Goal: Task Accomplishment & Management: Manage account settings

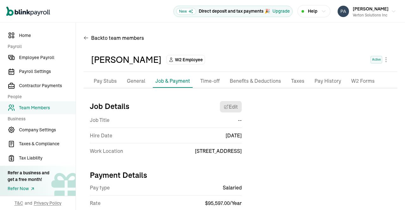
click at [297, 82] on p "Taxes" at bounding box center [297, 81] width 13 height 8
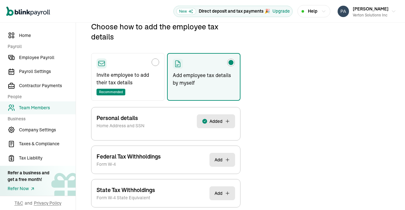
scroll to position [105, 0]
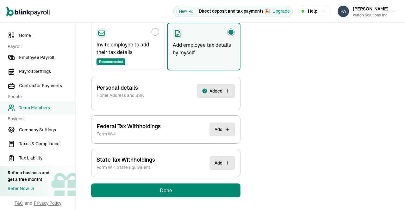
click at [224, 89] on button "Added" at bounding box center [216, 91] width 38 height 14
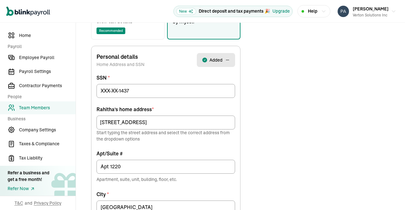
scroll to position [136, 0]
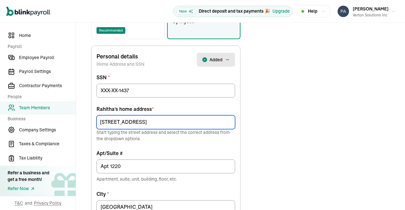
click at [206, 123] on input "[STREET_ADDRESS]" at bounding box center [165, 122] width 138 height 14
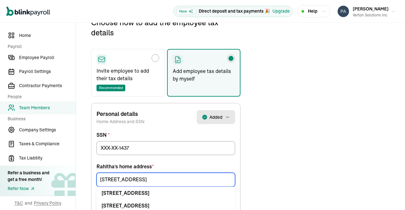
scroll to position [75, 0]
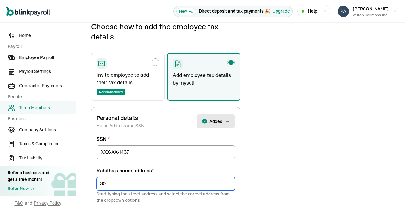
type input "3"
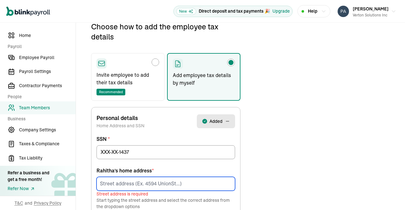
type input "1"
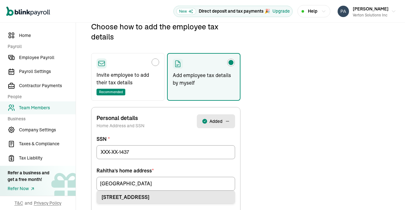
click at [182, 196] on div "[STREET_ADDRESS]" at bounding box center [166, 198] width 128 height 8
type input "[STREET_ADDRESS]"
type input "Sugar Land"
type input "77479"
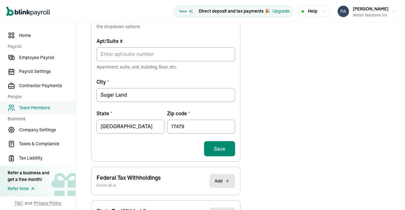
scroll to position [249, 0]
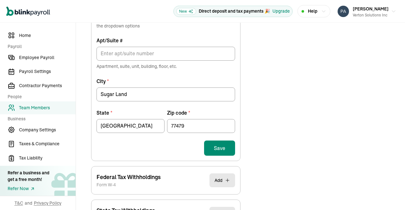
click at [220, 148] on button "Save" at bounding box center [219, 148] width 31 height 15
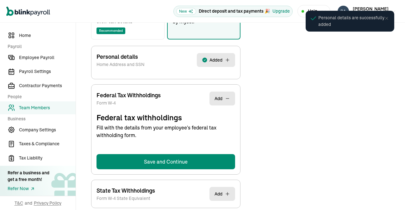
select select "S"
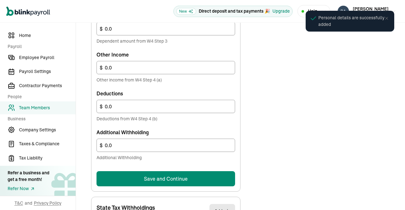
scroll to position [408, 0]
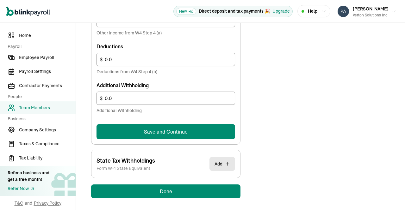
click at [197, 126] on button "Save and Continue" at bounding box center [165, 131] width 138 height 15
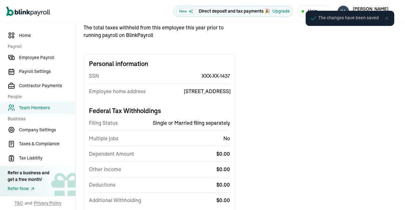
scroll to position [0, 0]
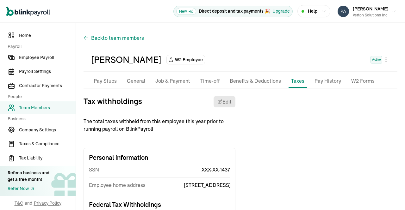
click at [104, 39] on span "to team members" at bounding box center [123, 38] width 41 height 8
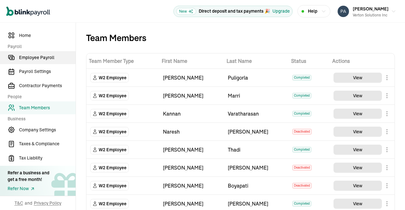
click at [42, 56] on span "Employee Payroll" at bounding box center [47, 57] width 57 height 7
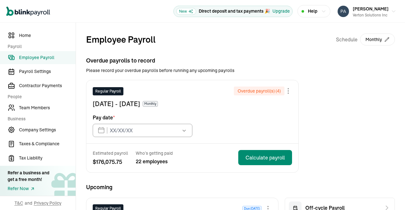
type input "[DATE]"
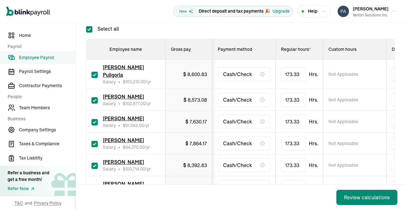
scroll to position [118, 0]
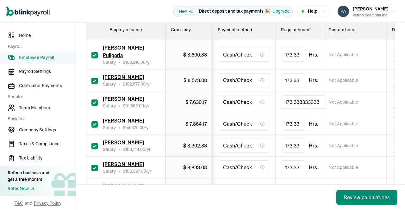
drag, startPoint x: 320, startPoint y: 97, endPoint x: 253, endPoint y: 93, distance: 67.8
click at [253, 93] on tr "[PERSON_NAME] Salary • $ 91,562.00 /yr $ 7,630.17 Cash/Check 173.333333333 Not …" at bounding box center [410, 102] width 648 height 22
type input "120"
click at [375, 97] on td "Not Applicable" at bounding box center [354, 102] width 63 height 22
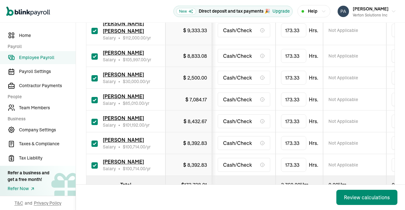
scroll to position [544, 0]
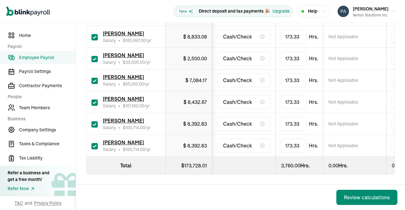
click at [94, 100] on input "checkbox" at bounding box center [94, 103] width 6 height 6
checkbox input "false"
type input "0.00"
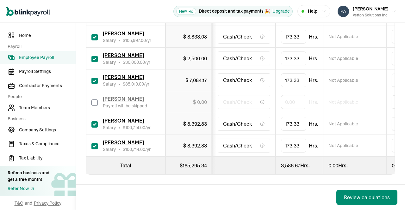
click at [93, 121] on input "checkbox" at bounding box center [94, 124] width 6 height 6
checkbox input "false"
type input "0.00"
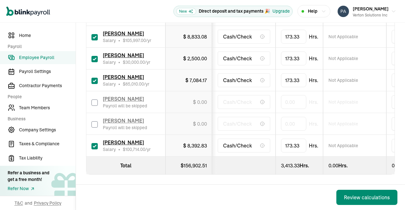
click at [93, 143] on input "checkbox" at bounding box center [94, 146] width 6 height 6
checkbox input "false"
type input "0.00"
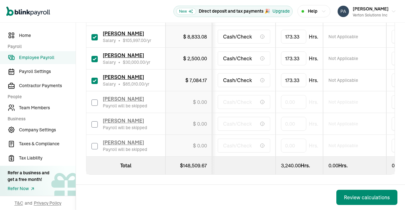
click at [93, 78] on input "checkbox" at bounding box center [94, 81] width 6 height 6
checkbox input "false"
type input "0.00"
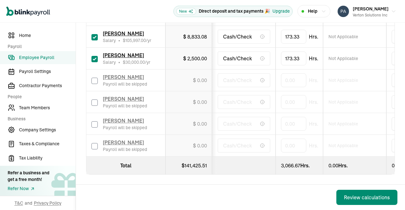
click at [93, 56] on input "checkbox" at bounding box center [94, 59] width 6 height 6
checkbox input "false"
type input "0.00"
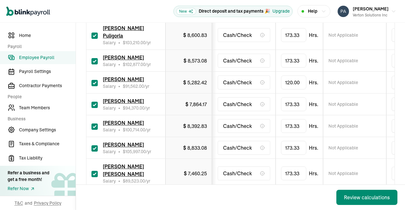
scroll to position [139, 0]
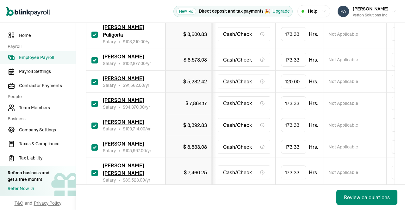
click at [360, 197] on div "Review calculations" at bounding box center [367, 198] width 46 height 8
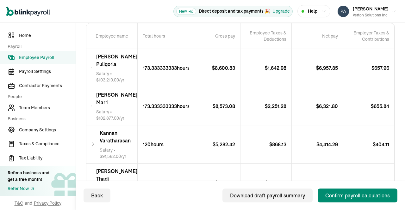
scroll to position [143, 0]
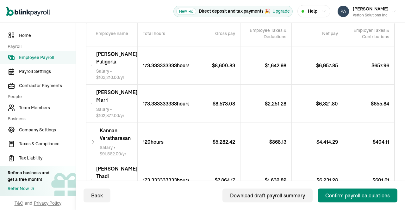
click at [92, 65] on icon at bounding box center [91, 66] width 2 height 8
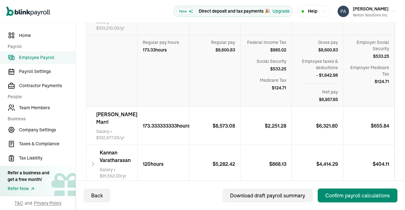
click at [92, 124] on icon at bounding box center [91, 126] width 2 height 8
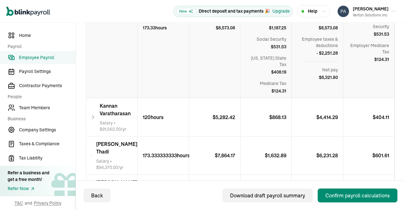
scroll to position [336, 0]
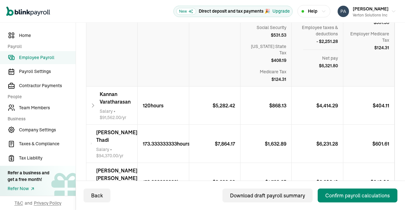
click at [98, 94] on div "[PERSON_NAME] Salary • $ 91,562.00 /yr" at bounding box center [111, 106] width 51 height 38
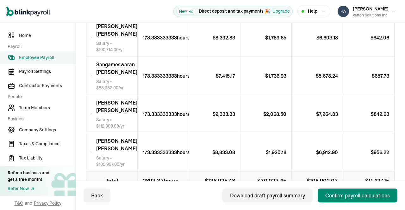
scroll to position [897, 0]
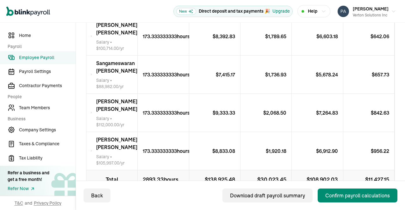
click at [102, 71] on span "[PERSON_NAME] [PERSON_NAME]" at bounding box center [116, 66] width 41 height 15
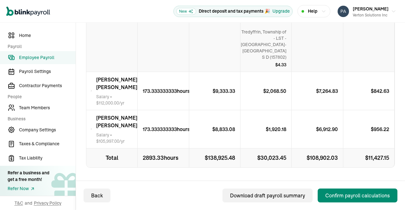
scroll to position [1082, 0]
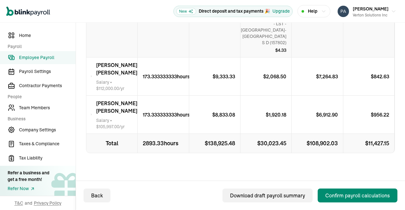
click at [92, 73] on icon at bounding box center [91, 77] width 2 height 8
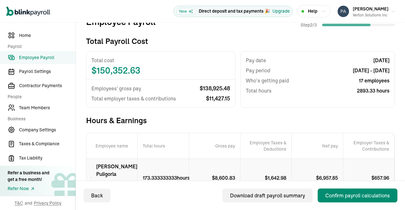
scroll to position [29, 0]
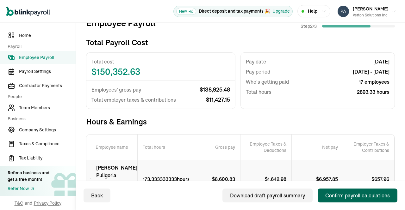
click at [345, 192] on div "Confirm payroll calculations" at bounding box center [357, 196] width 65 height 8
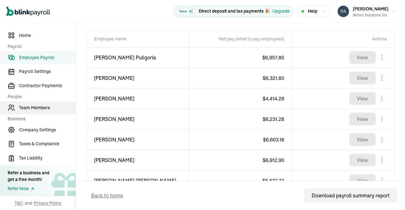
scroll to position [245, 0]
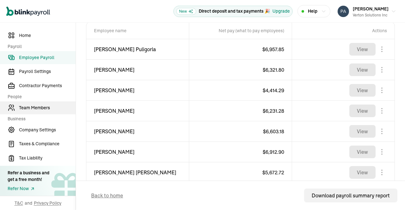
click at [43, 109] on span "Team Members" at bounding box center [47, 108] width 57 height 7
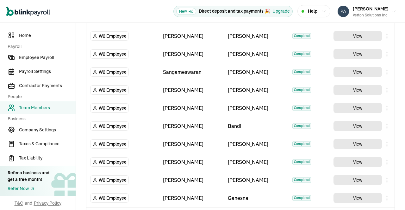
scroll to position [374, 0]
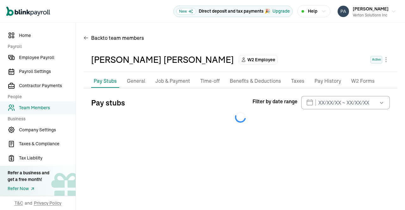
click at [298, 82] on p "Taxes" at bounding box center [297, 81] width 13 height 8
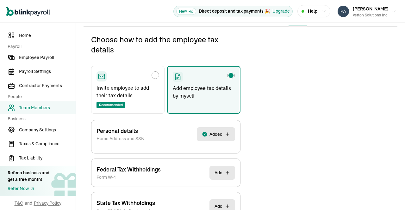
scroll to position [75, 0]
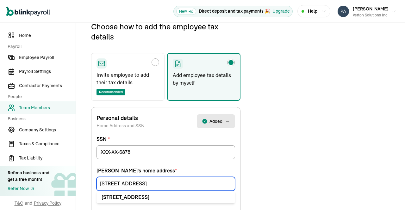
drag, startPoint x: 140, startPoint y: 183, endPoint x: 37, endPoint y: 175, distance: 103.0
click at [37, 175] on div "Home Payroll Employee Payroll Payroll Settings Contractor Payments People Team …" at bounding box center [202, 192] width 405 height 489
paste input "[STREET_ADDRESS]"
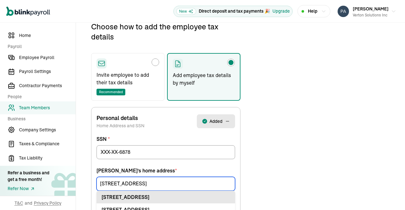
type input "[STREET_ADDRESS]"
click at [140, 197] on div "[STREET_ADDRESS]" at bounding box center [166, 198] width 128 height 8
type input "Apt"
type input "[PERSON_NAME]"
type input "75038"
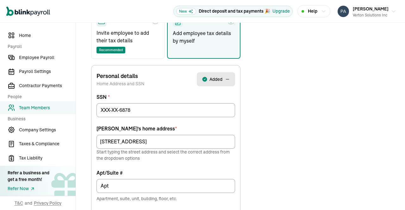
scroll to position [149, 0]
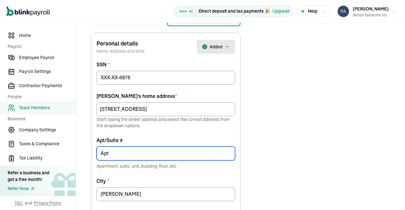
click at [158, 150] on input "Apt" at bounding box center [165, 154] width 138 height 14
type input "Apt 3012"
click at [281, 152] on div "Choose how to add the employee tax details Invite employee to add their tax det…" at bounding box center [240, 148] width 314 height 402
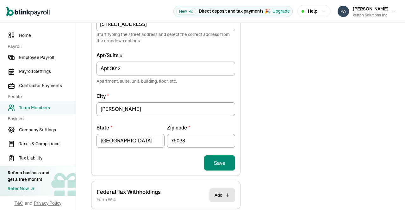
scroll to position [235, 0]
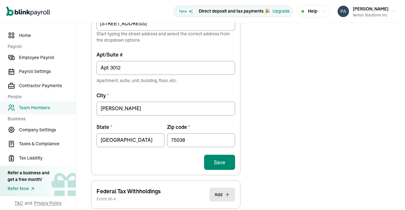
click at [219, 162] on button "Save" at bounding box center [219, 162] width 31 height 15
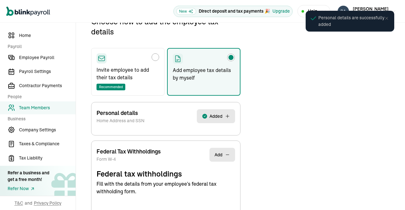
scroll to position [75, 0]
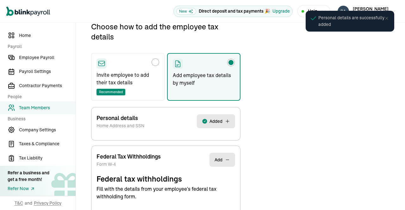
select select "S"
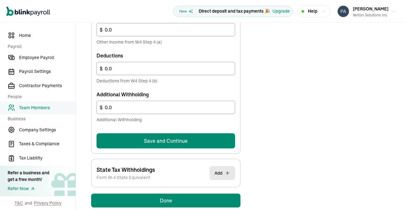
scroll to position [408, 0]
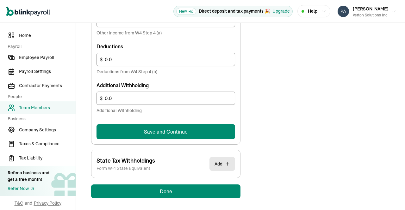
click at [188, 129] on button "Save and Continue" at bounding box center [165, 131] width 138 height 15
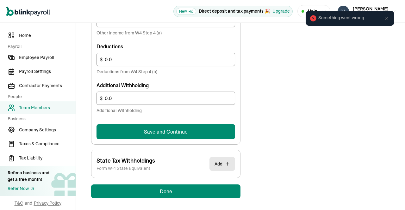
click at [184, 129] on button "Save and Continue" at bounding box center [165, 131] width 138 height 15
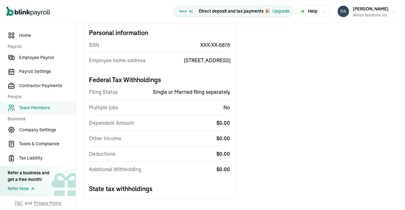
scroll to position [32, 0]
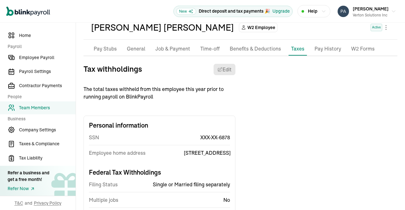
click at [36, 110] on span "Team Members" at bounding box center [47, 108] width 57 height 7
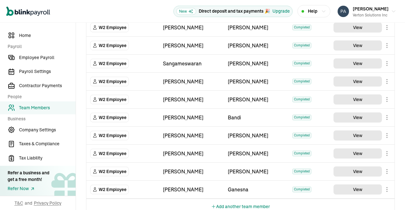
scroll to position [374, 0]
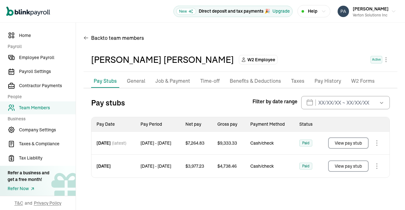
scroll to position [13, 0]
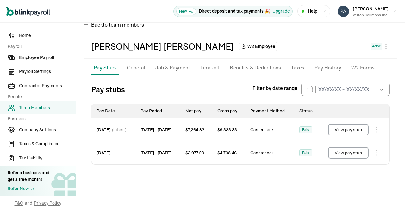
click at [298, 70] on p "Taxes" at bounding box center [297, 68] width 13 height 8
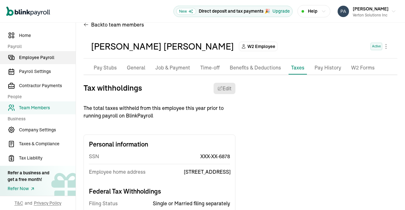
click at [42, 54] on link "Employee Payroll" at bounding box center [38, 57] width 76 height 13
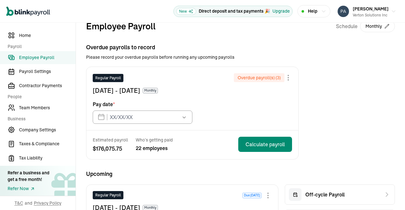
scroll to position [13, 0]
type input "[DATE]"
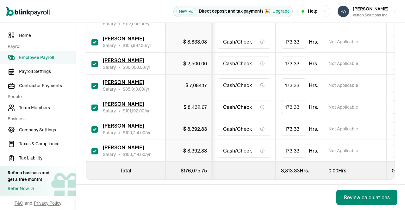
scroll to position [544, 0]
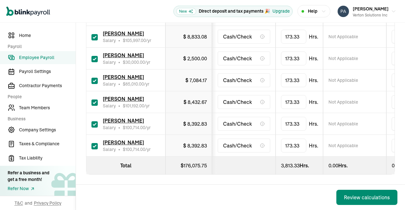
click at [92, 143] on input "checkbox" at bounding box center [94, 146] width 6 height 6
checkbox input "false"
type input "0.00"
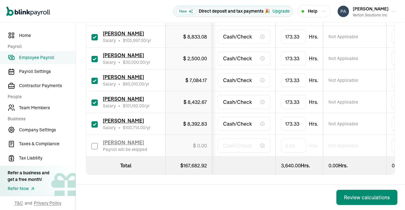
drag, startPoint x: 301, startPoint y: 111, endPoint x: 206, endPoint y: 113, distance: 95.2
drag, startPoint x: 326, startPoint y: 111, endPoint x: 214, endPoint y: 121, distance: 112.4
click at [214, 121] on tr "[PERSON_NAME] Salary • $ 100,714.00 /yr $ 8,392.83 Cash/Check 173.33333333340 N…" at bounding box center [410, 124] width 648 height 22
type input "40"
click at [367, 135] on td "Not Applicable" at bounding box center [354, 146] width 63 height 22
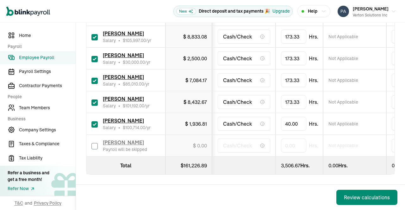
click at [92, 78] on input "checkbox" at bounding box center [94, 81] width 6 height 6
checkbox input "false"
type input "0.00"
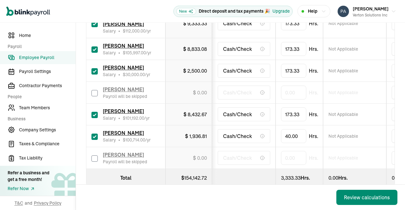
scroll to position [505, 0]
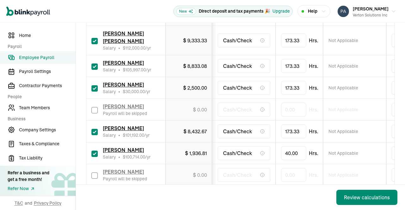
click at [92, 85] on input "checkbox" at bounding box center [94, 88] width 6 height 6
checkbox input "false"
type input "0.00"
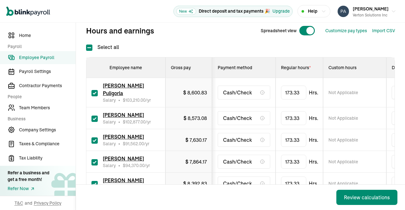
scroll to position [79, 0]
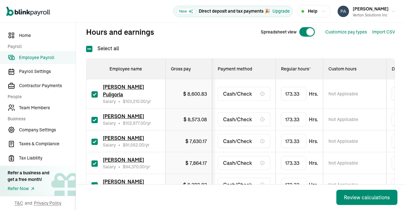
click at [95, 139] on input "checkbox" at bounding box center [94, 142] width 6 height 6
checkbox input "false"
type input "0.00"
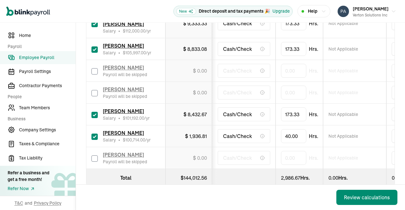
scroll to position [544, 0]
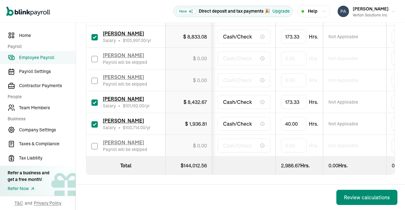
click at [357, 197] on div "Review calculations" at bounding box center [367, 198] width 46 height 8
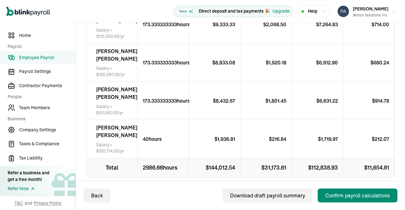
scroll to position [742, 0]
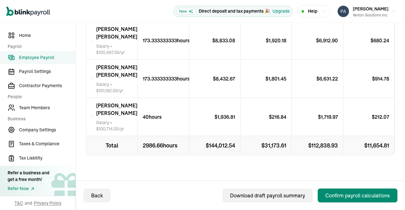
click at [363, 197] on div "Confirm payroll calculations" at bounding box center [357, 196] width 65 height 8
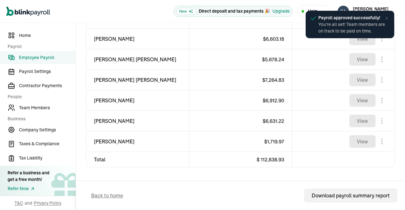
scroll to position [502, 0]
click at [40, 107] on span "Team Members" at bounding box center [47, 108] width 57 height 7
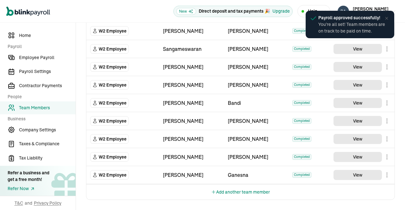
scroll to position [386, 0]
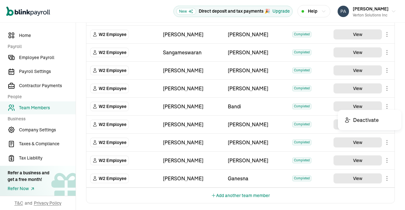
click at [383, 106] on body "Open main menu New Direct deposit and tax payments 🎉 Upgrade Help [PERSON_NAME]…" at bounding box center [202, 105] width 405 height 210
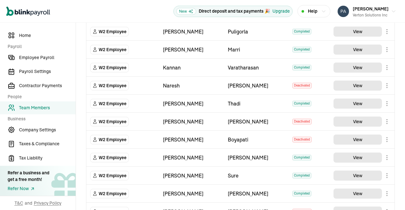
scroll to position [42, 0]
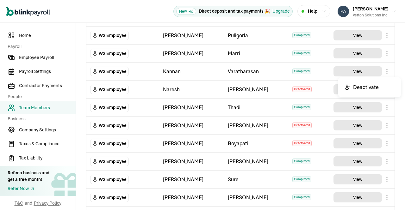
click at [384, 70] on body "Open main menu New Direct deposit and tax payments 🎉 Upgrade Help [PERSON_NAME]…" at bounding box center [202, 105] width 405 height 210
click at [372, 82] on td "View" at bounding box center [361, 90] width 65 height 18
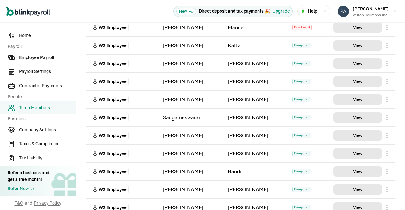
scroll to position [386, 0]
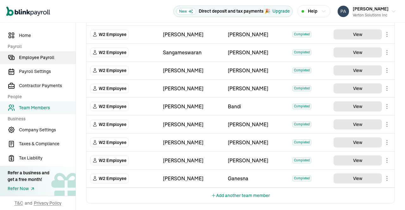
click at [34, 57] on span "Employee Payroll" at bounding box center [47, 57] width 57 height 7
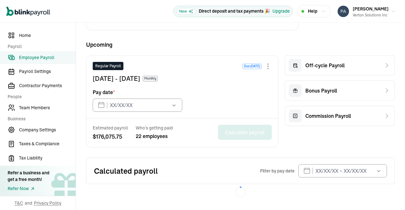
type input "[DATE]"
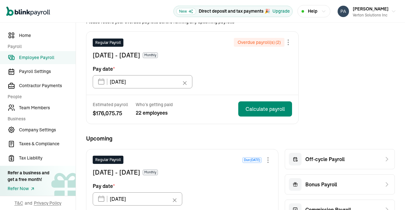
scroll to position [48, 0]
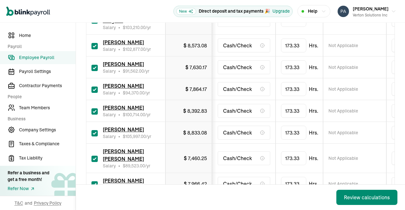
scroll to position [154, 0]
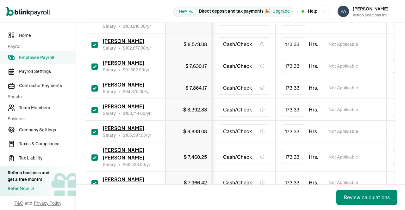
click at [94, 64] on input "checkbox" at bounding box center [94, 67] width 6 height 6
checkbox input "false"
type input "0.00"
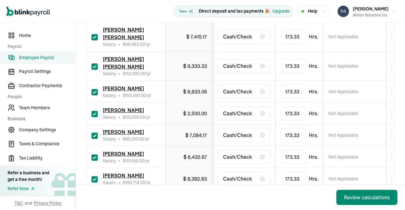
scroll to position [481, 0]
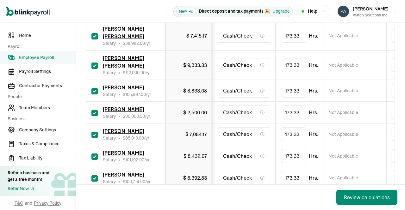
click at [94, 112] on input "checkbox" at bounding box center [94, 113] width 6 height 6
checkbox input "false"
type input "0.00"
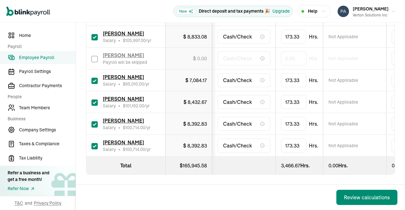
scroll to position [539, 0]
click at [91, 143] on input "checkbox" at bounding box center [94, 146] width 6 height 6
checkbox input "false"
type input "0.00"
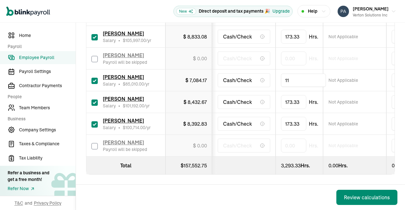
type input "112"
click at [380, 80] on td "Not Applicable" at bounding box center [354, 81] width 63 height 22
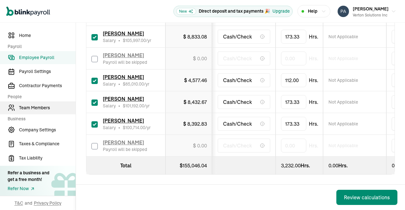
click at [46, 110] on span "Team Members" at bounding box center [47, 108] width 57 height 7
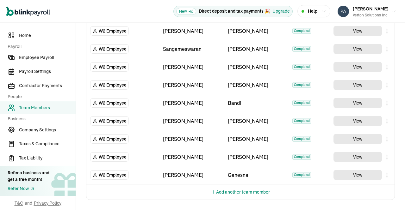
scroll to position [386, 0]
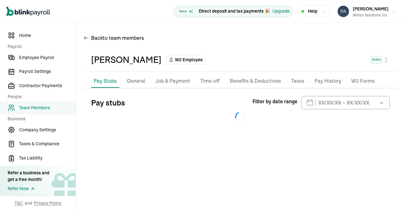
click at [288, 78] on li "Taxes" at bounding box center [297, 81] width 18 height 13
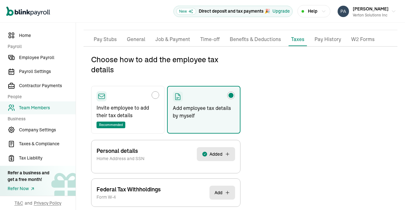
scroll to position [75, 0]
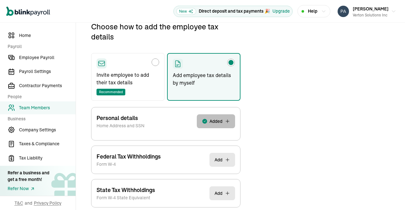
click at [231, 124] on button "Added" at bounding box center [216, 121] width 38 height 14
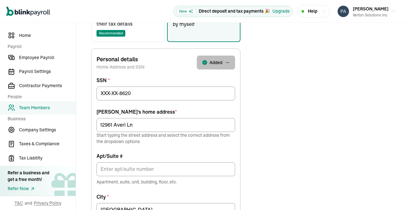
scroll to position [136, 0]
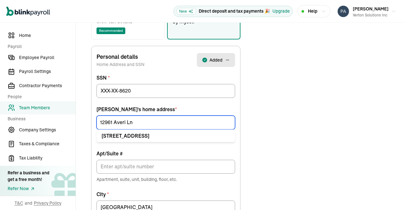
drag, startPoint x: 135, startPoint y: 123, endPoint x: 65, endPoint y: 120, distance: 70.9
click at [65, 120] on div "Home Payroll Employee Payroll Payroll Settings Contractor Payments People Team …" at bounding box center [202, 131] width 405 height 489
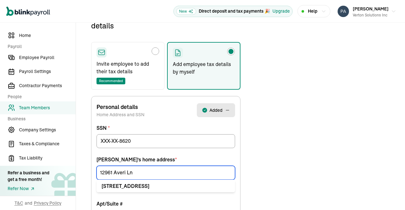
scroll to position [75, 0]
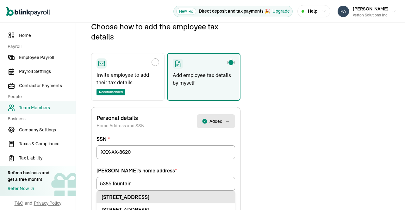
click at [141, 197] on div "[STREET_ADDRESS]" at bounding box center [166, 198] width 128 height 8
type input "[STREET_ADDRESS]"
type input "[GEOGRAPHIC_DATA]"
type input "MN"
type input "55446"
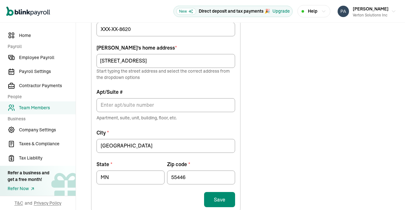
scroll to position [198, 0]
click at [219, 198] on button "Save" at bounding box center [219, 199] width 31 height 15
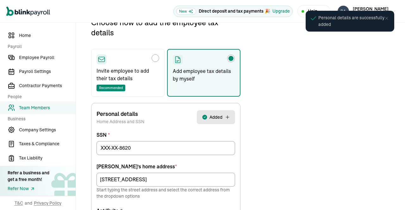
scroll to position [75, 0]
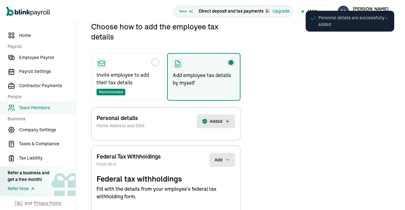
select select "S"
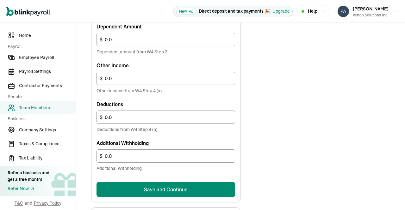
scroll to position [408, 0]
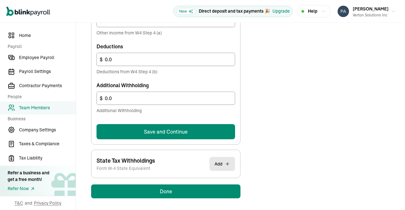
click at [203, 127] on button "Save and Continue" at bounding box center [165, 131] width 138 height 15
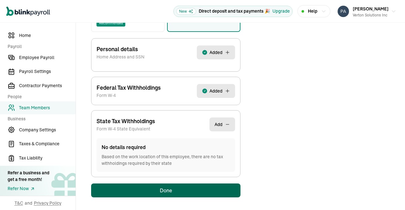
scroll to position [142, 0]
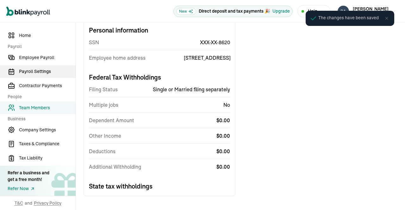
click at [44, 69] on span "Payroll Settings" at bounding box center [47, 71] width 57 height 7
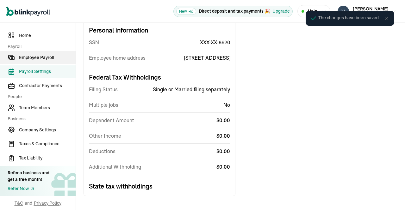
click at [46, 54] on link "Employee Payroll" at bounding box center [38, 57] width 76 height 13
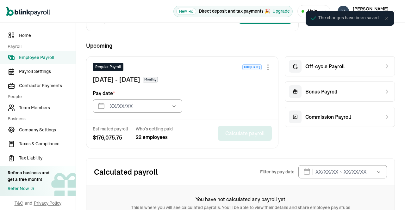
type input "[DATE]"
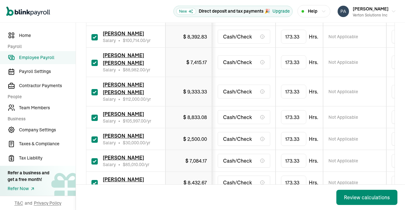
scroll to position [544, 0]
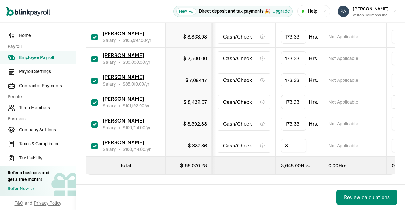
type input "80"
type input "112"
click at [381, 70] on td "Not Applicable" at bounding box center [354, 81] width 63 height 22
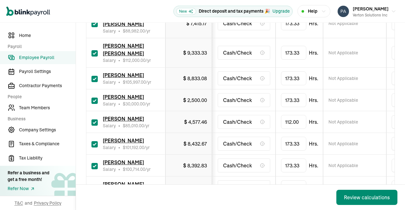
scroll to position [487, 0]
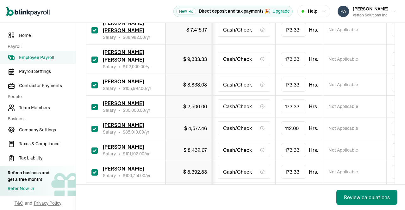
click at [94, 104] on input "checkbox" at bounding box center [94, 107] width 6 height 6
checkbox input "false"
type input "0.00"
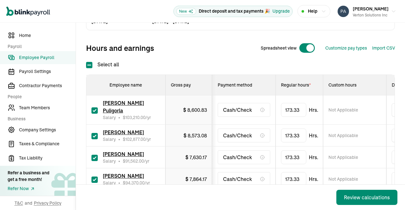
scroll to position [63, 0]
click at [93, 155] on input "checkbox" at bounding box center [94, 158] width 6 height 6
checkbox input "false"
type input "0.00"
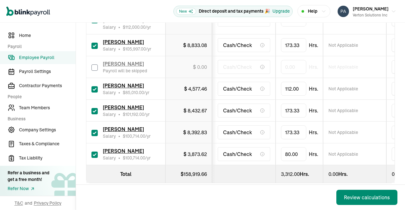
scroll to position [544, 0]
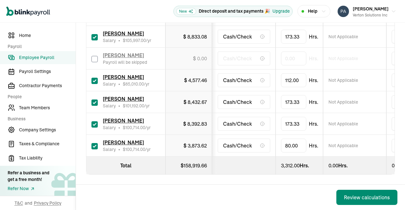
click at [359, 198] on div "Review calculations" at bounding box center [367, 198] width 46 height 8
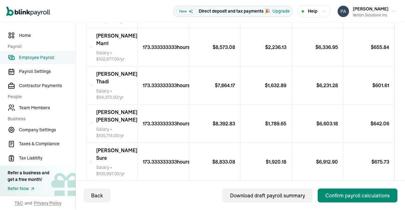
scroll to position [201, 0]
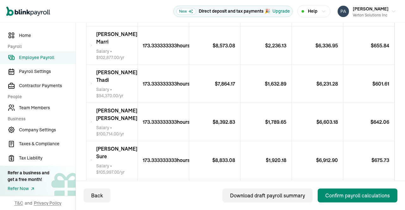
click at [95, 49] on div "[PERSON_NAME] Salary • $ 102,877.00 /yr" at bounding box center [111, 46] width 51 height 38
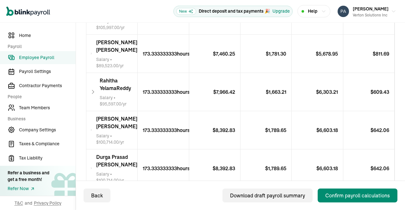
scroll to position [440, 0]
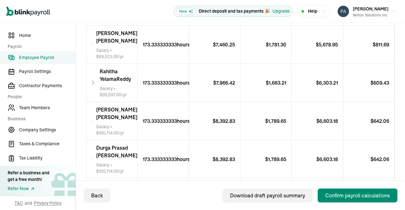
click at [90, 41] on icon at bounding box center [91, 45] width 2 height 8
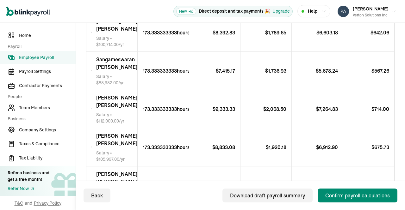
scroll to position [869, 0]
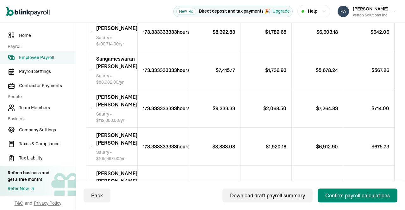
click at [92, 63] on div "[PERSON_NAME] [PERSON_NAME] Salary • $ 88,982.00 /yr" at bounding box center [111, 70] width 51 height 38
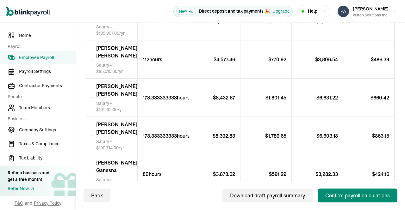
scroll to position [1131, 0]
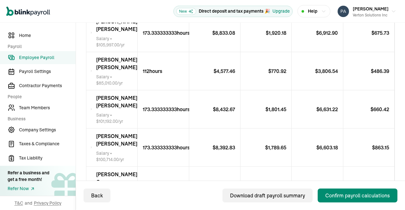
click at [91, 71] on icon at bounding box center [91, 71] width 2 height 8
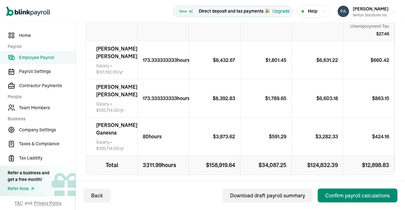
scroll to position [1291, 0]
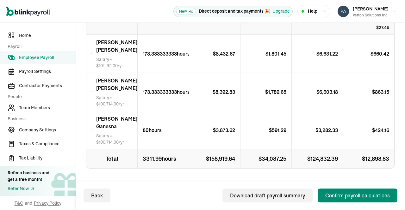
click at [92, 126] on icon at bounding box center [91, 130] width 2 height 8
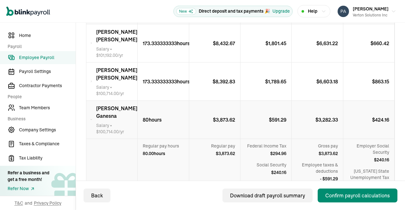
scroll to position [1287, 0]
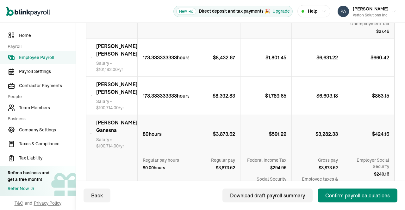
click at [92, 92] on icon at bounding box center [91, 96] width 2 height 8
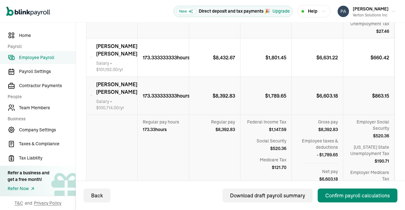
click at [92, 54] on icon at bounding box center [91, 58] width 2 height 8
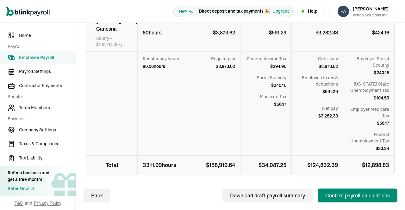
scroll to position [1577, 0]
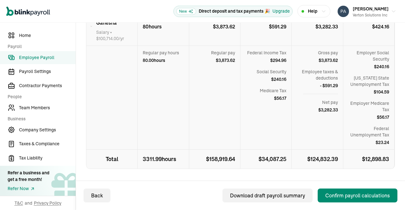
click at [352, 196] on div "Confirm payroll calculations" at bounding box center [357, 196] width 65 height 8
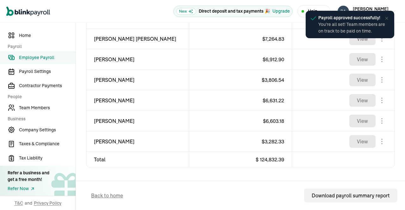
scroll to position [542, 0]
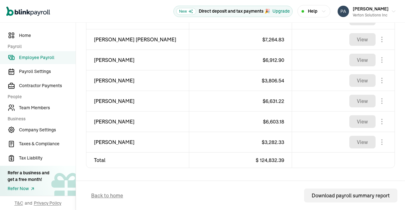
click at [37, 54] on link "Employee Payroll" at bounding box center [38, 57] width 76 height 13
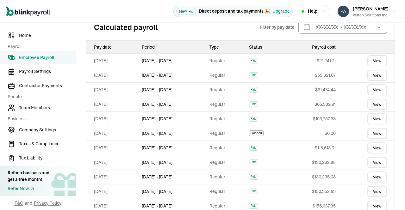
scroll to position [313, 0]
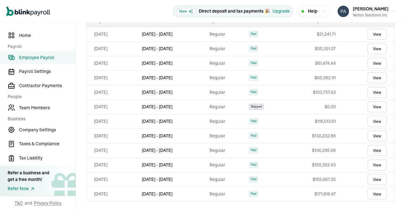
click at [28, 60] on span "Employee Payroll" at bounding box center [47, 57] width 57 height 7
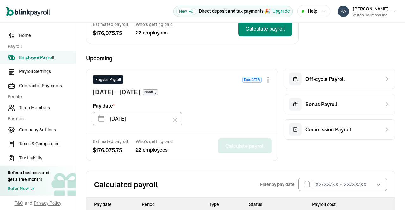
scroll to position [80, 0]
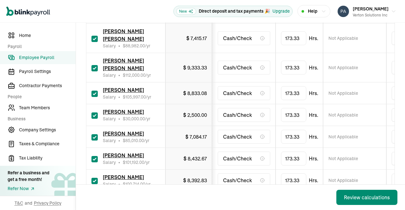
scroll to position [474, 0]
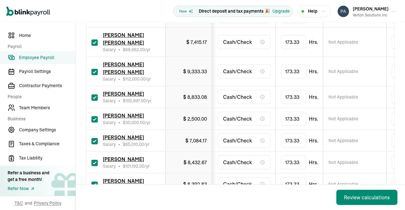
click at [91, 117] on input "checkbox" at bounding box center [94, 119] width 6 height 6
checkbox input "false"
type input "0.00"
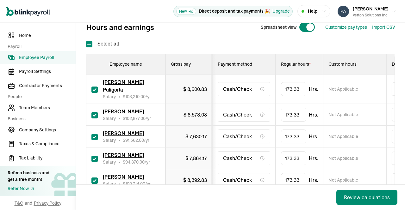
scroll to position [83, 0]
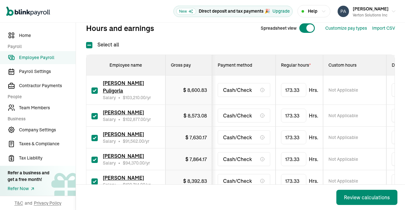
click at [93, 135] on input "checkbox" at bounding box center [94, 138] width 6 height 6
checkbox input "false"
type input "0.00"
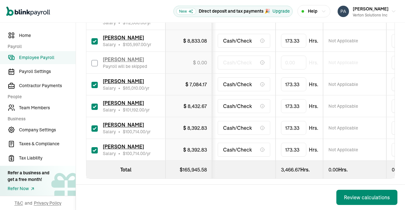
scroll to position [544, 0]
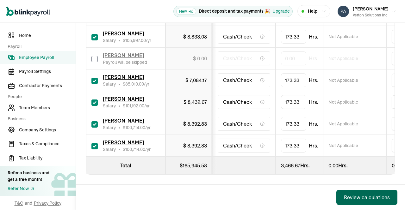
click at [355, 198] on div "Review calculations" at bounding box center [367, 198] width 46 height 8
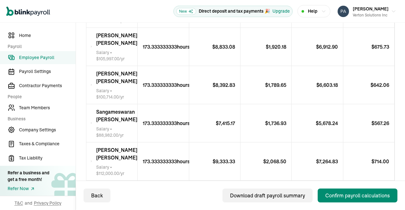
scroll to position [650, 0]
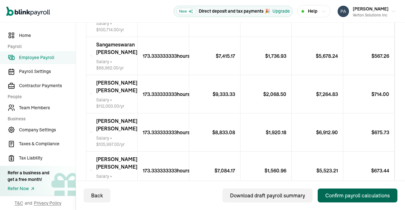
click at [350, 196] on div "Confirm payroll calculations" at bounding box center [357, 196] width 65 height 8
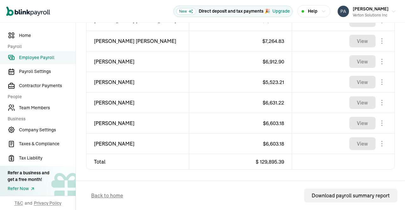
scroll to position [542, 0]
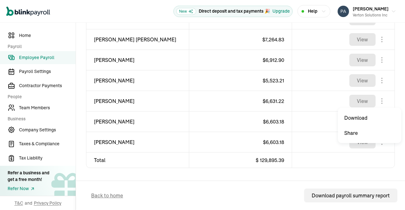
click at [376, 103] on body "Open main menu New Direct deposit and tax payments 🎉 Upgrade Help [PERSON_NAME]…" at bounding box center [202, 105] width 405 height 210
click at [361, 100] on button "View" at bounding box center [362, 101] width 26 height 13
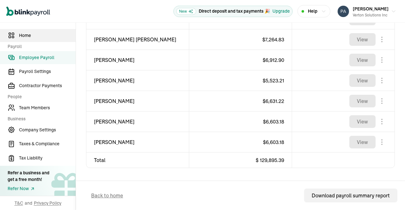
click at [32, 34] on span "Home" at bounding box center [47, 35] width 57 height 7
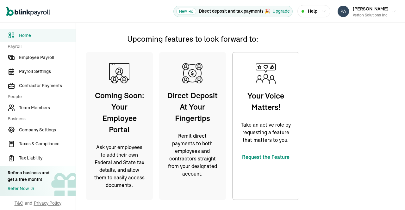
scroll to position [171, 0]
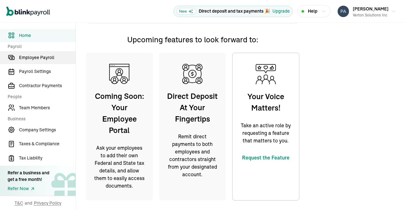
click at [29, 58] on span "Employee Payroll" at bounding box center [47, 57] width 57 height 7
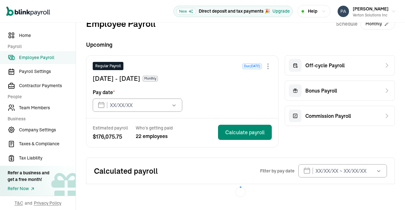
type input "[DATE]"
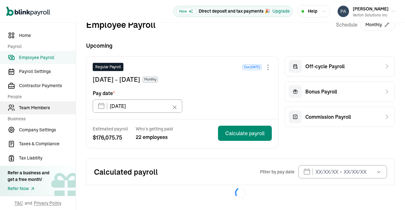
click at [32, 107] on span "Team Members" at bounding box center [47, 108] width 57 height 7
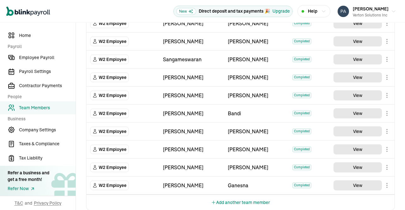
scroll to position [386, 0]
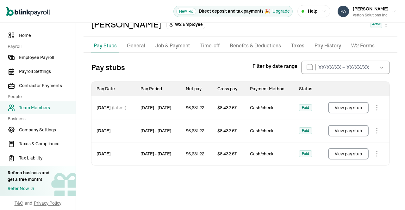
scroll to position [43, 0]
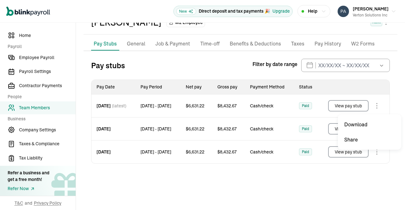
click at [376, 107] on body "Open main menu New Direct deposit and tax payments 🎉 Upgrade Help [PERSON_NAME]…" at bounding box center [202, 105] width 405 height 210
click at [354, 106] on button "View pay stub" at bounding box center [348, 105] width 40 height 11
click at [352, 131] on button "View pay stub" at bounding box center [348, 128] width 40 height 11
click at [374, 153] on body "Open main menu New Direct deposit and tax payments 🎉 Upgrade Help [PERSON_NAME]…" at bounding box center [202, 105] width 405 height 210
